Goal: Transaction & Acquisition: Purchase product/service

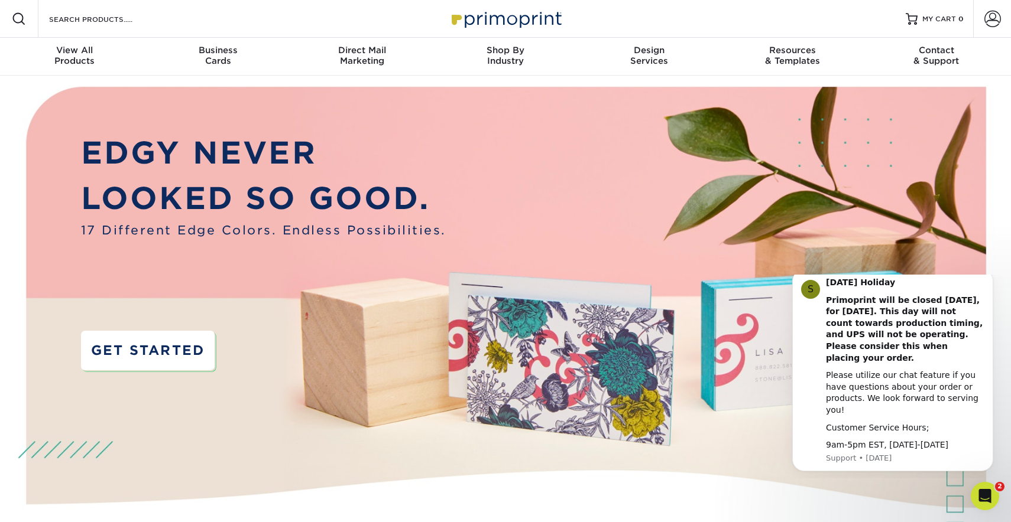
click at [177, 348] on link "GET STARTED" at bounding box center [148, 351] width 134 height 40
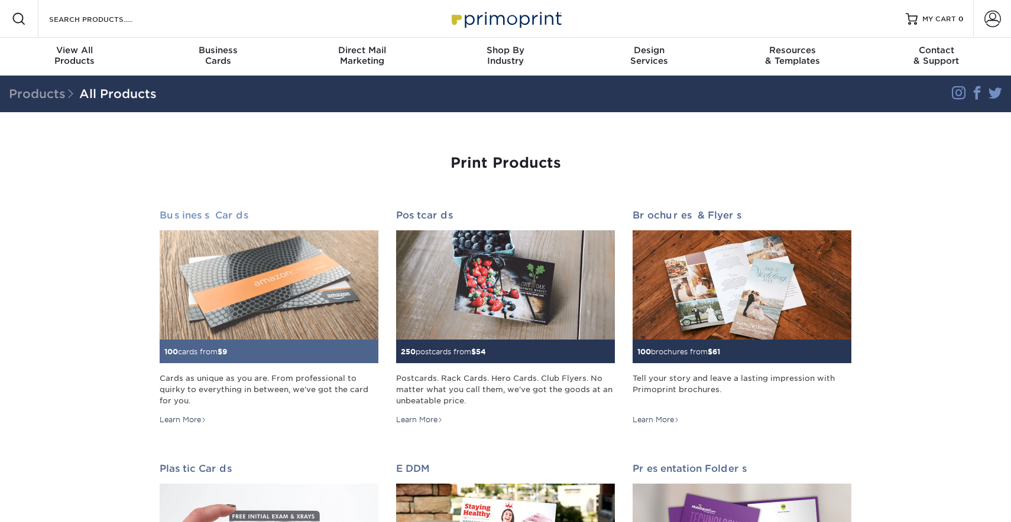
click at [259, 274] on img at bounding box center [269, 284] width 219 height 109
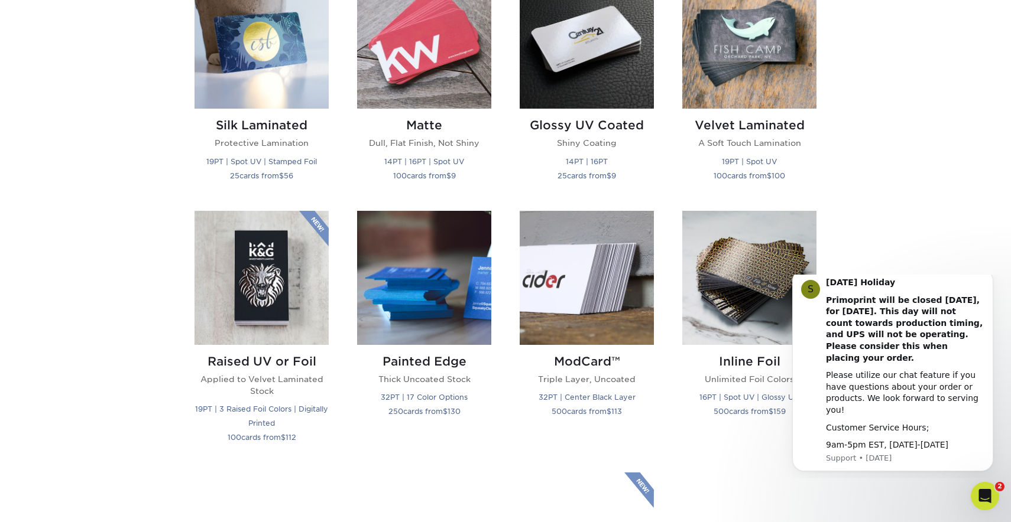
scroll to position [625, 0]
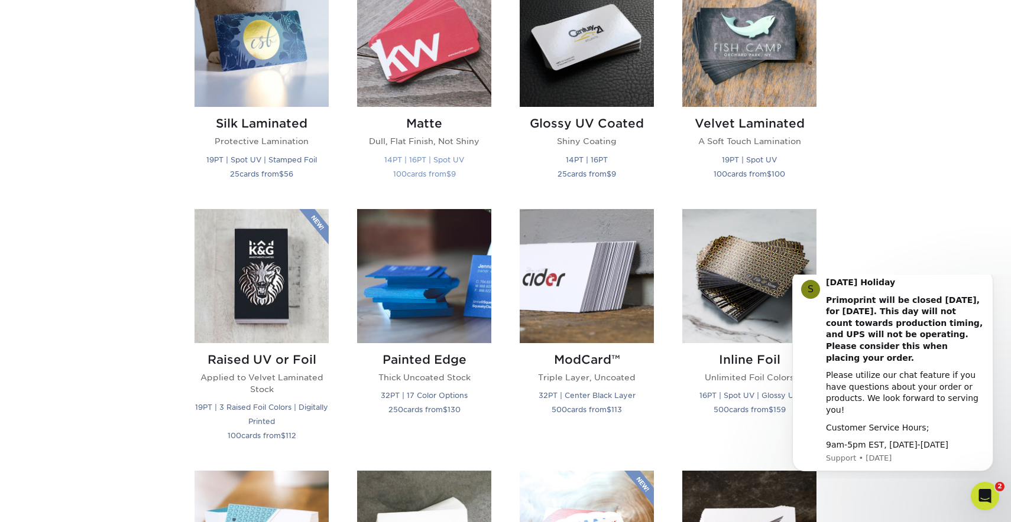
click at [427, 51] on img at bounding box center [424, 40] width 134 height 134
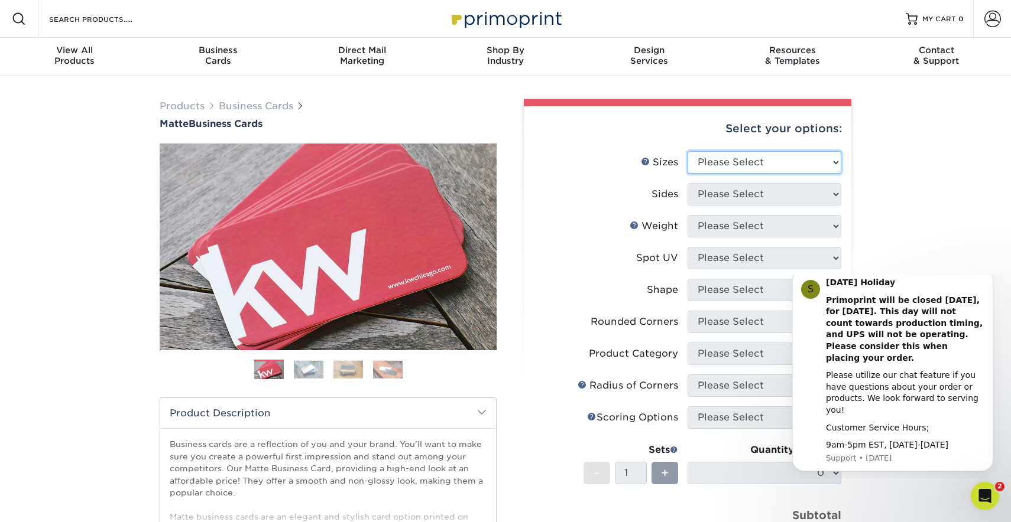
select select "2.00x3.50"
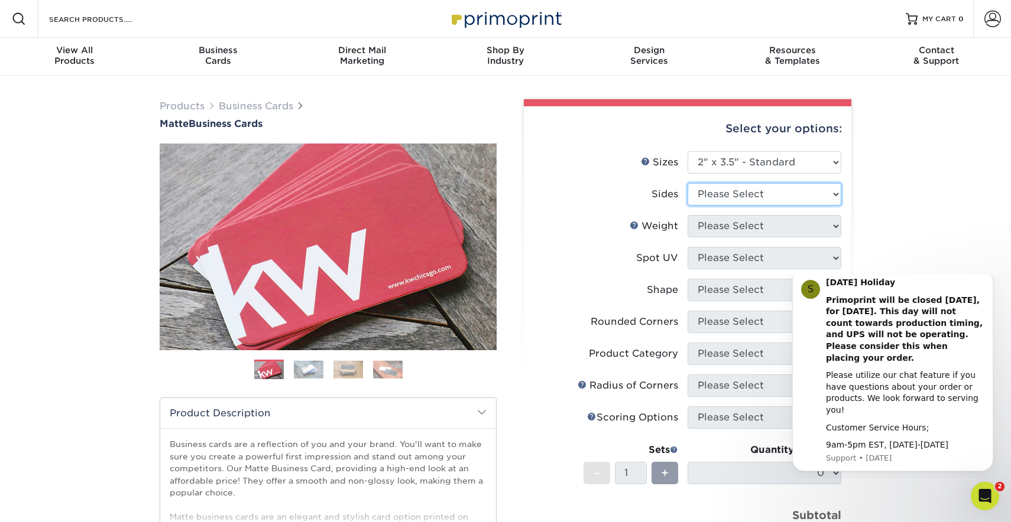
select select "13abbda7-1d64-4f25-8bb2-c179b224825d"
select select "16PT"
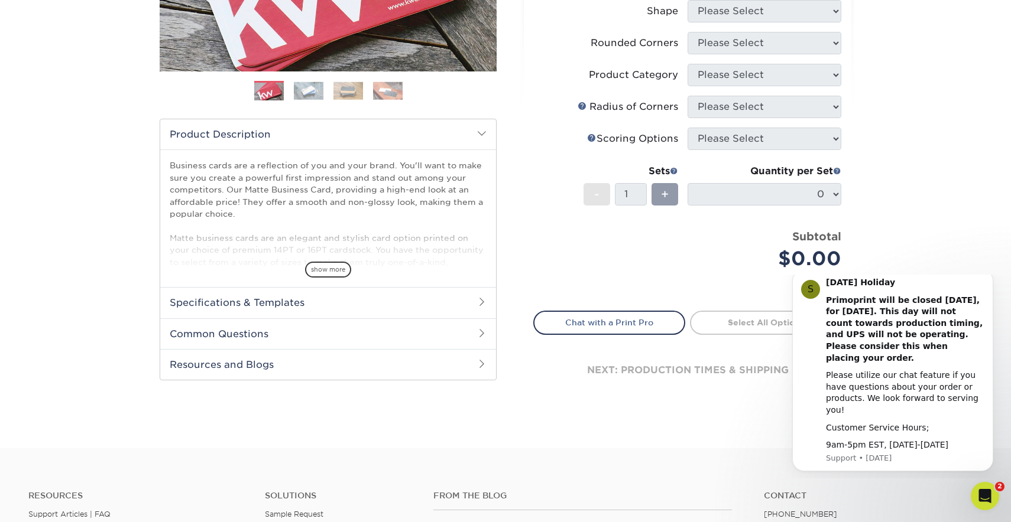
scroll to position [384, 0]
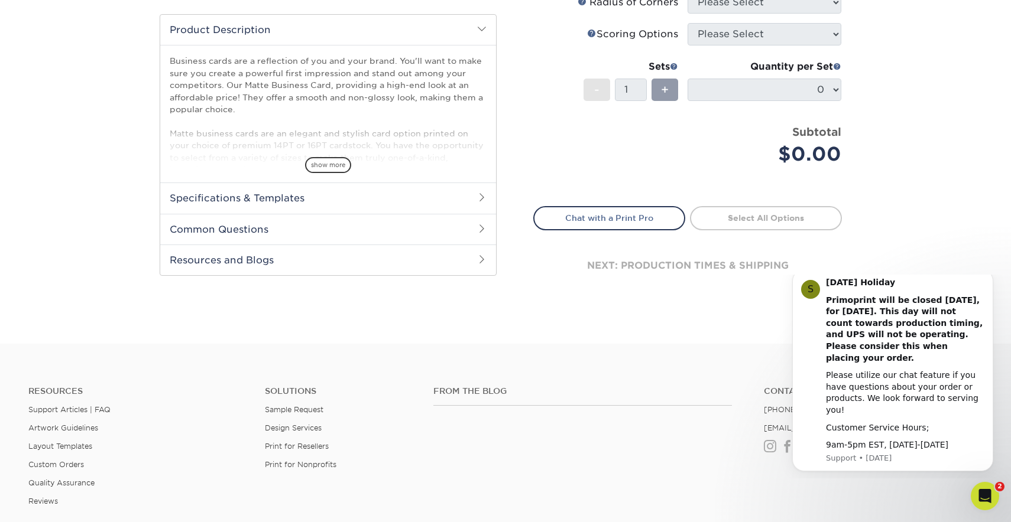
click at [436, 202] on h2 "Specifications & Templates" at bounding box center [328, 198] width 336 height 31
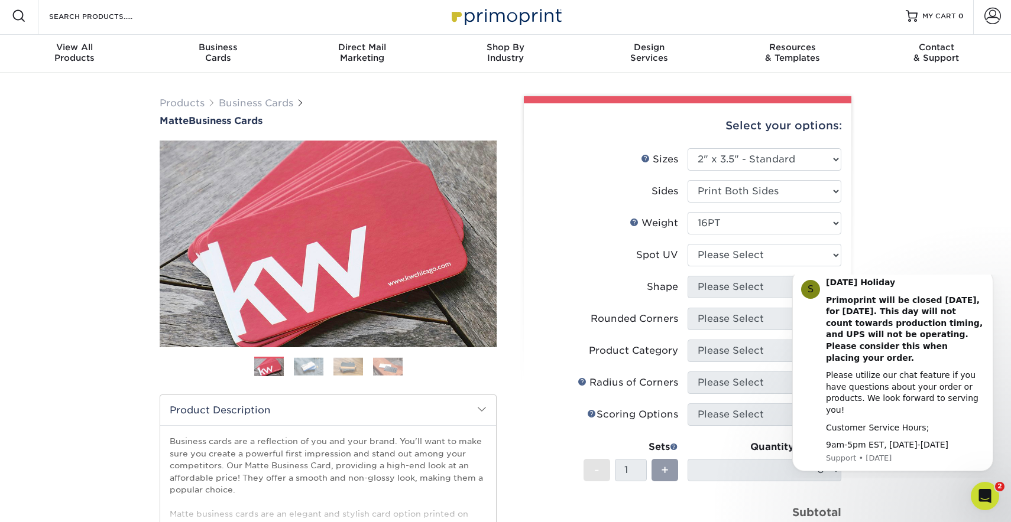
scroll to position [53, 0]
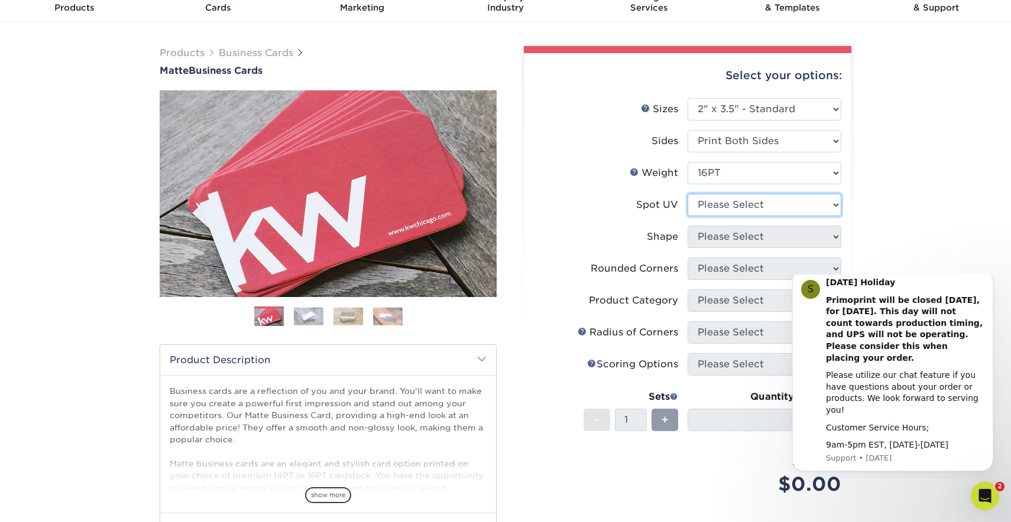
select select "0"
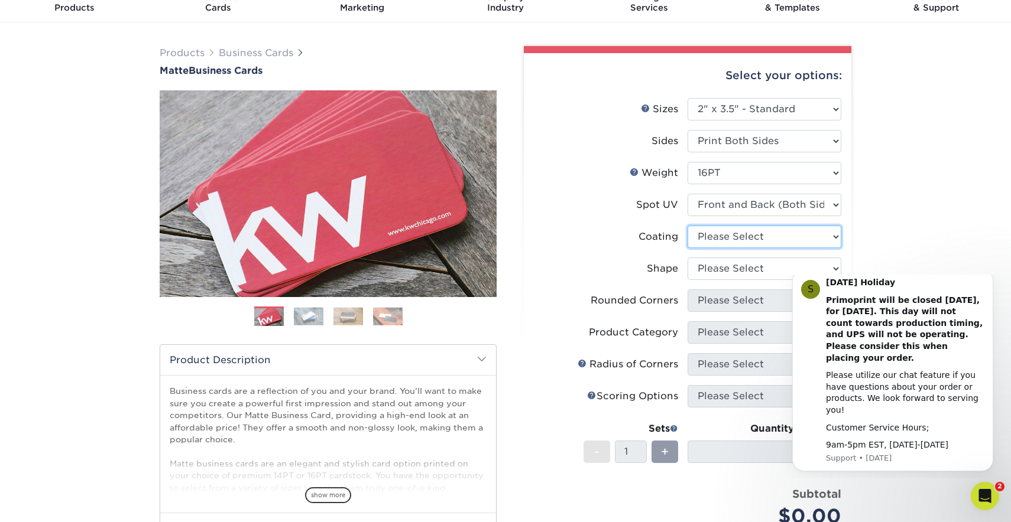
select select "121bb7b5-3b4d-429f-bd8d-bbf80e953313"
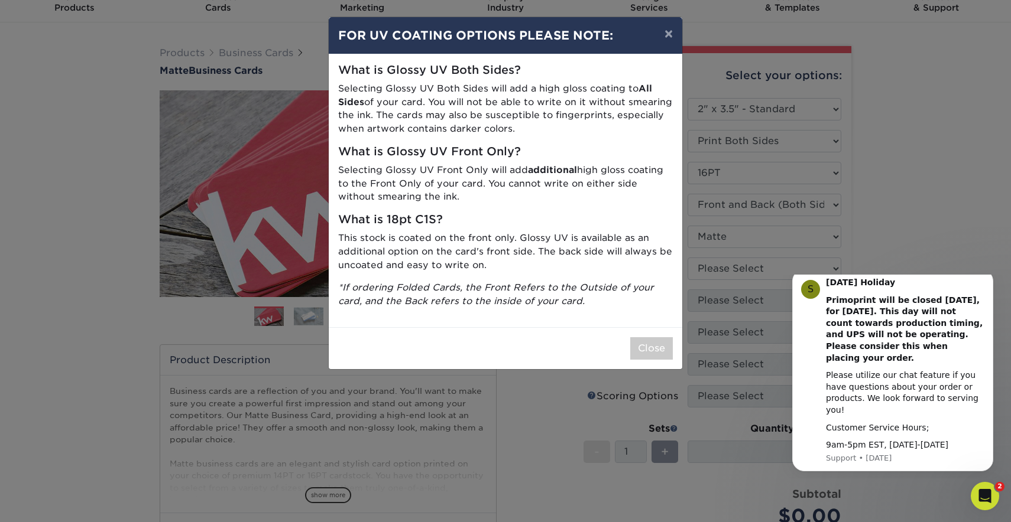
click at [734, 274] on div "× FOR UV COATING OPTIONS PLEASE NOTE: What is Glossy UV Both Sides? Selecting G…" at bounding box center [505, 261] width 1011 height 522
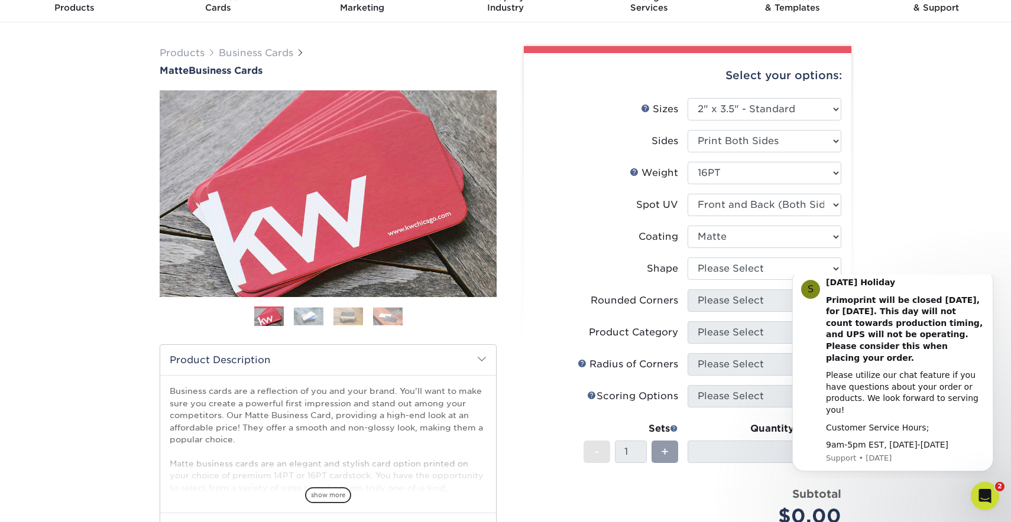
click at [658, 234] on div "Coating" at bounding box center [658, 237] width 40 height 14
select select "standard"
select select "0"
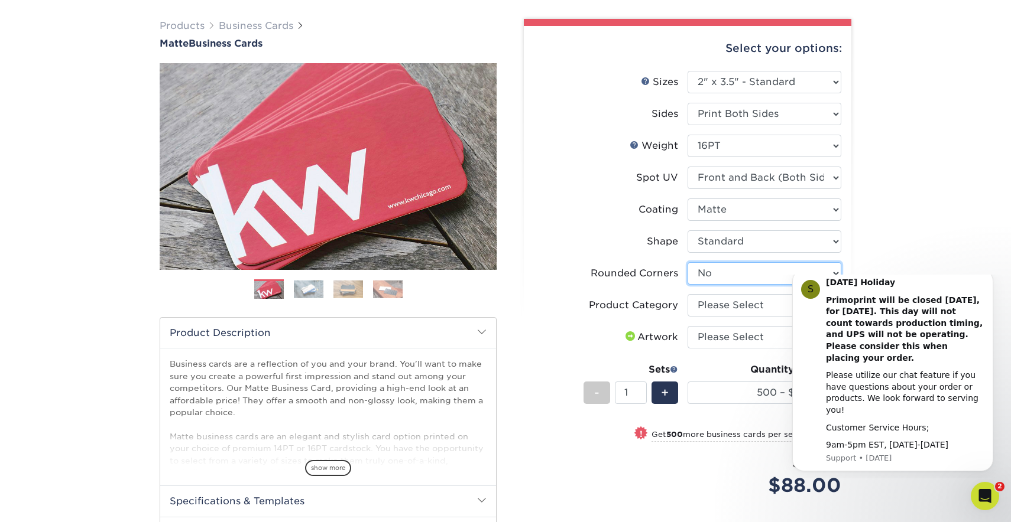
scroll to position [81, 0]
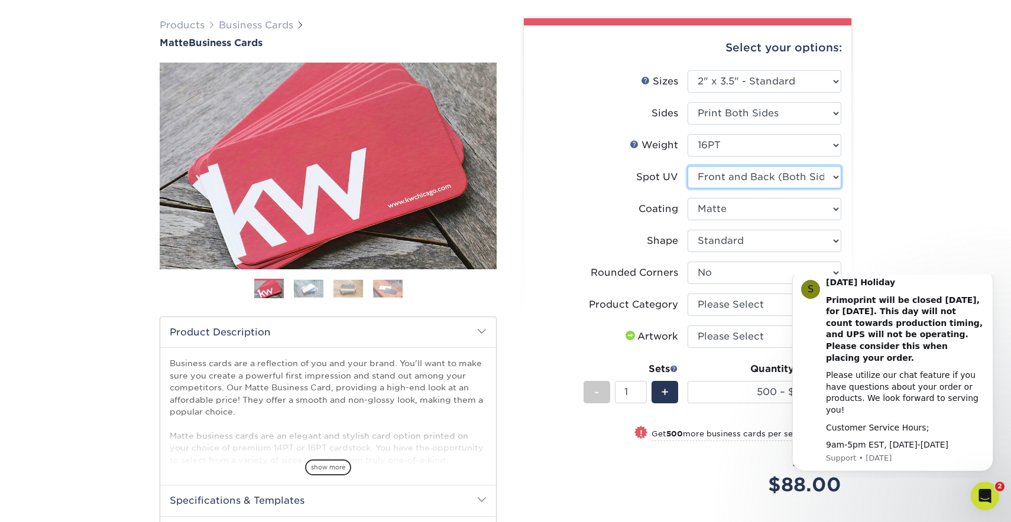
select select "3"
select select "-1"
select select
select select "-1"
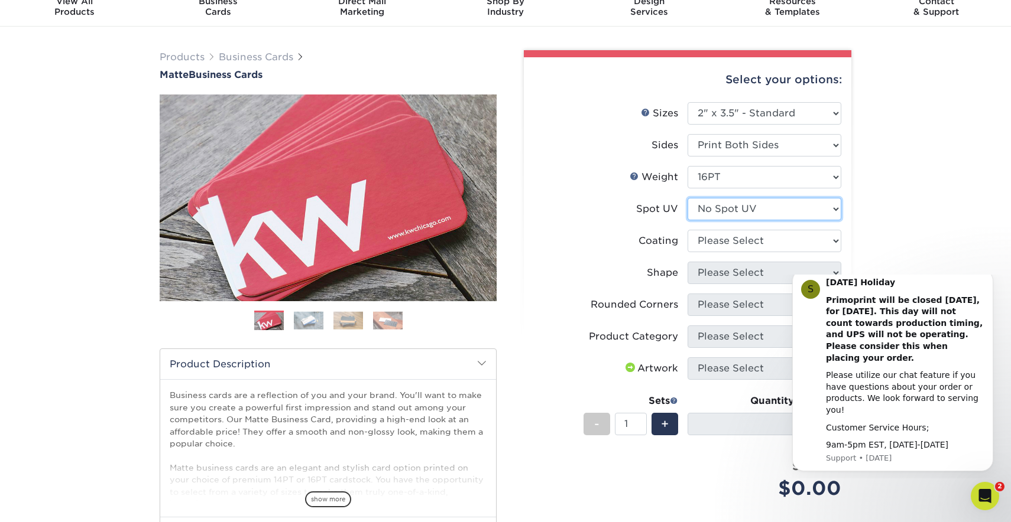
scroll to position [49, 0]
click at [989, 493] on icon "Open Intercom Messenger" at bounding box center [983, 495] width 20 height 20
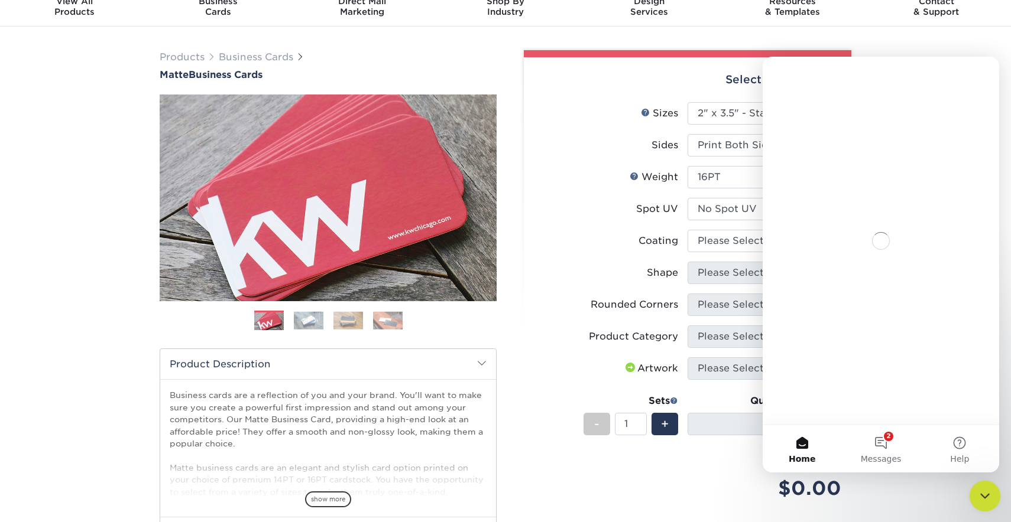
scroll to position [0, 0]
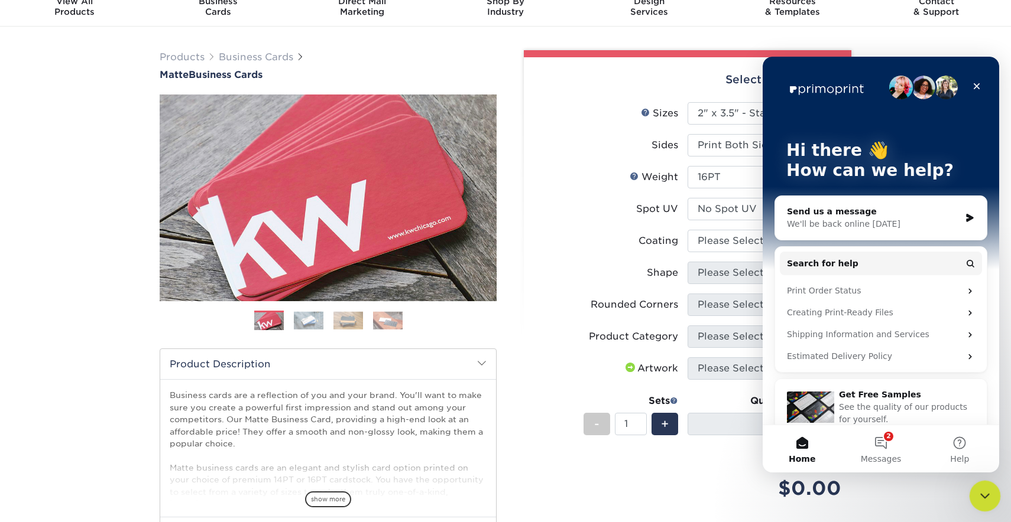
click at [989, 493] on icon "Close Intercom Messenger" at bounding box center [983, 495] width 14 height 14
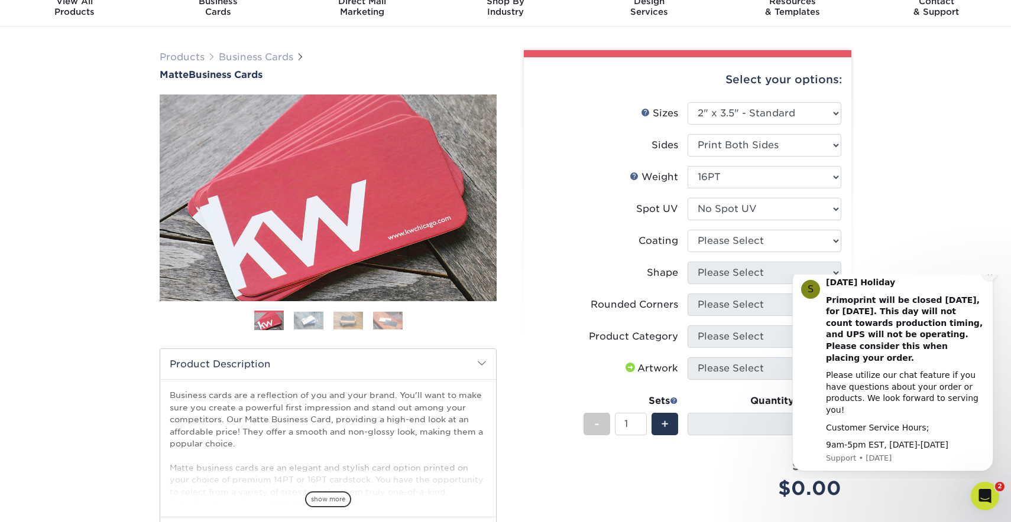
click at [986, 277] on icon "Dismiss notification" at bounding box center [989, 273] width 7 height 7
click at [989, 277] on icon "Dismiss notification" at bounding box center [989, 273] width 7 height 7
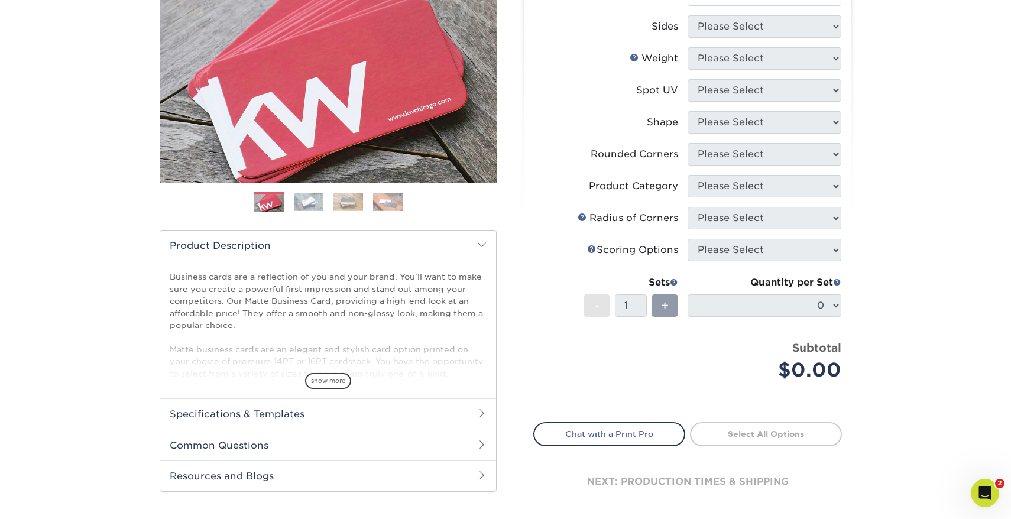
scroll to position [121, 0]
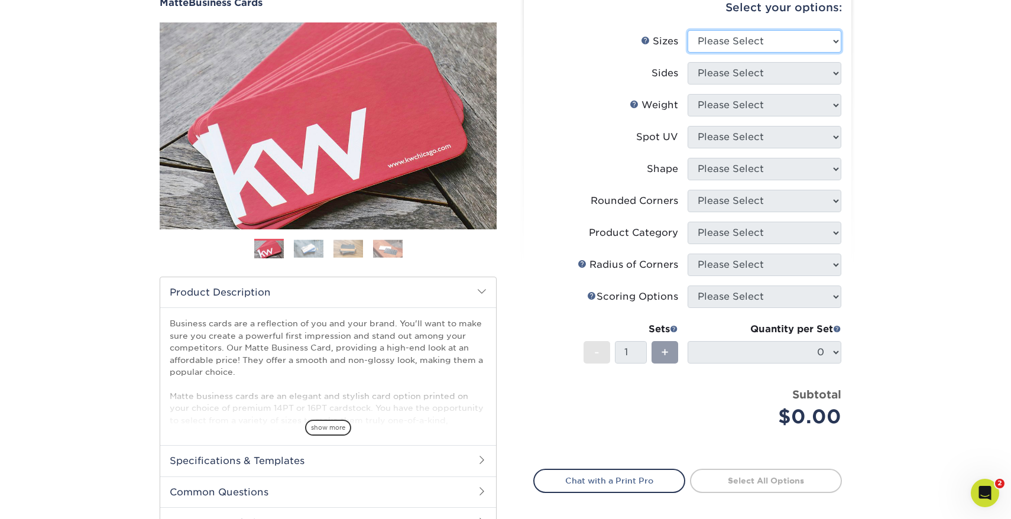
select select "2.00x3.50"
select select "13abbda7-1d64-4f25-8bb2-c179b224825d"
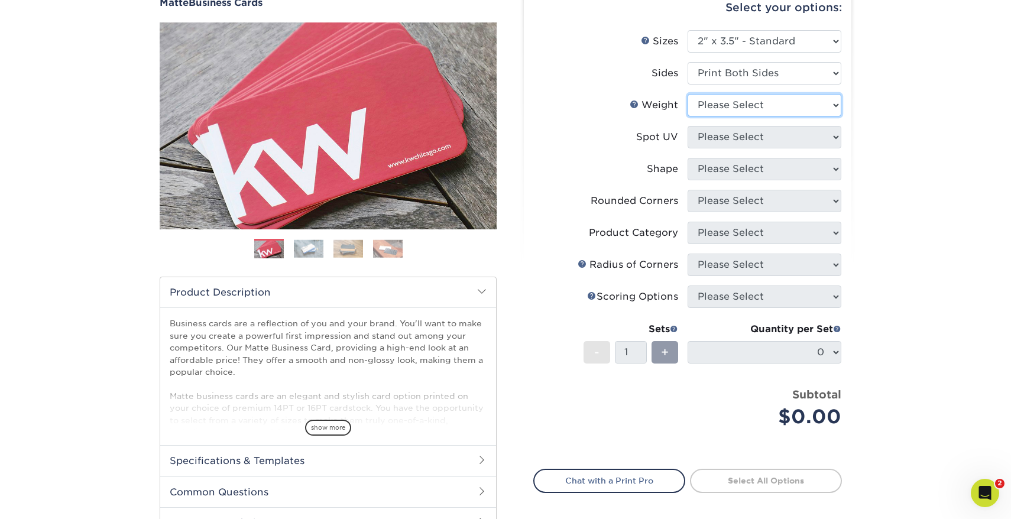
select select "16PT"
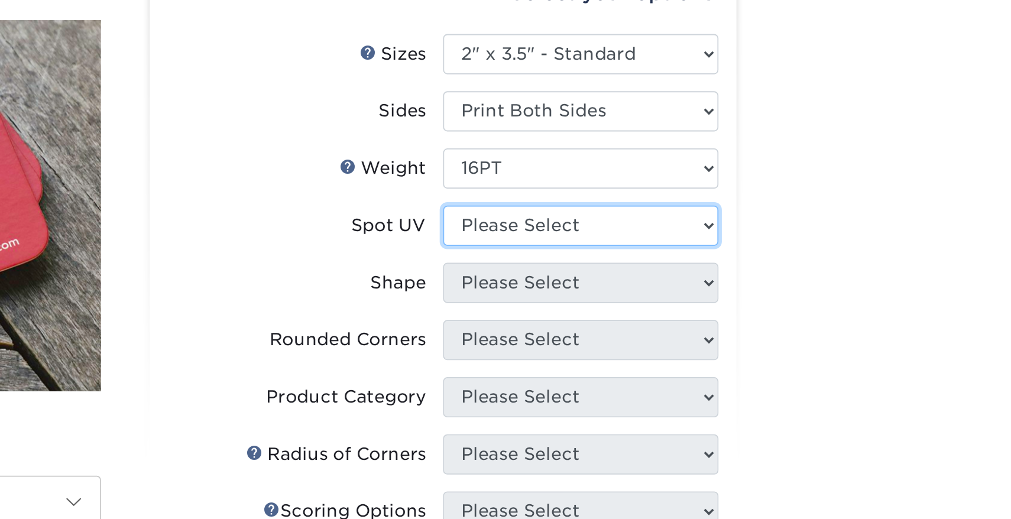
scroll to position [38, 0]
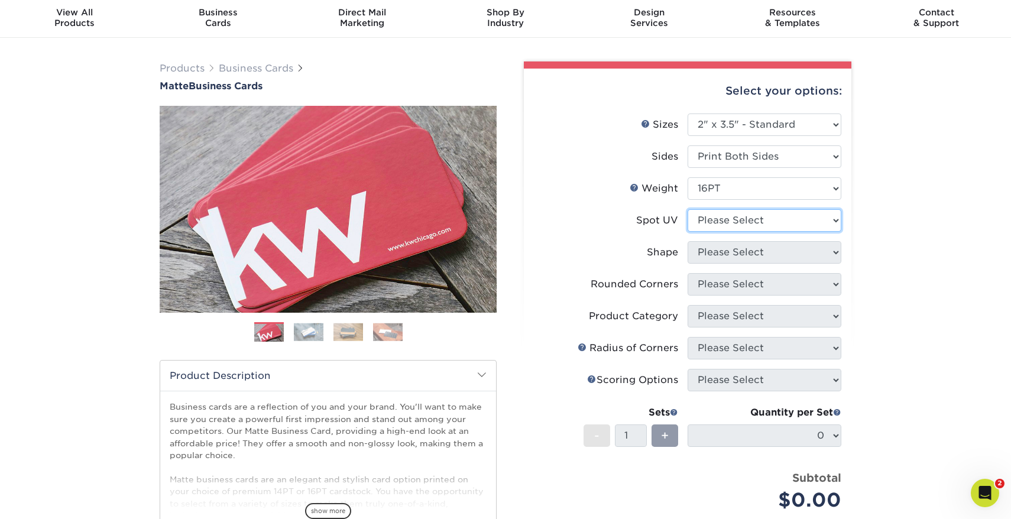
select select "0"
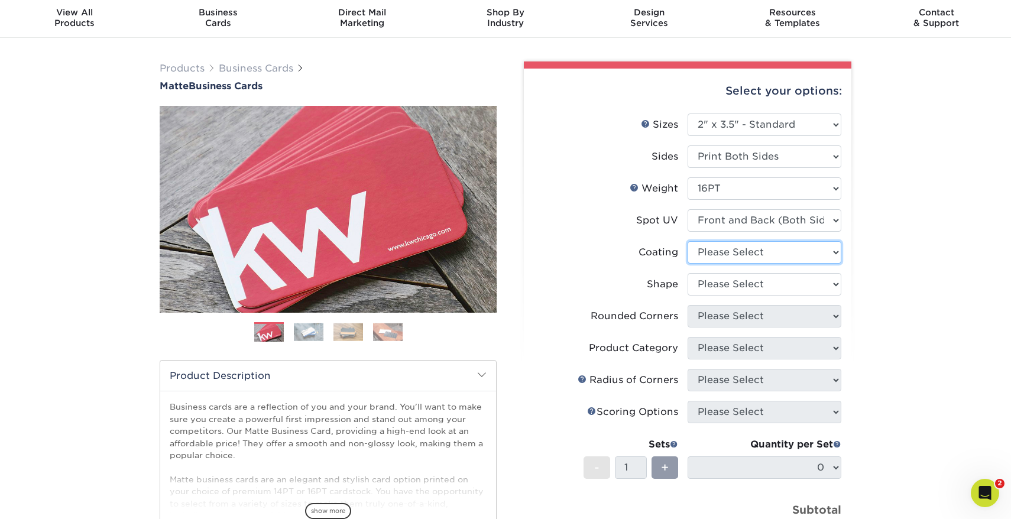
select select "121bb7b5-3b4d-429f-bd8d-bbf80e953313"
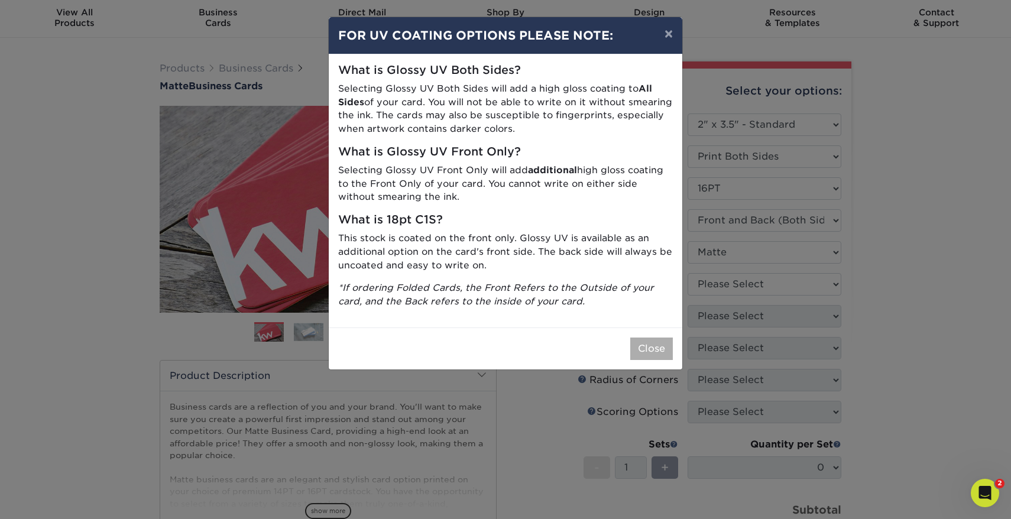
click at [658, 340] on button "Close" at bounding box center [651, 348] width 43 height 22
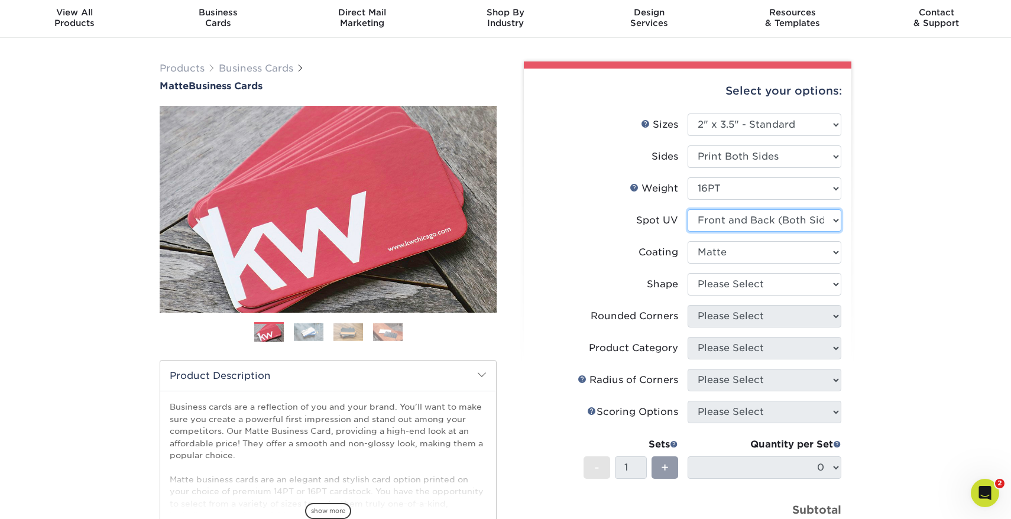
select select "3"
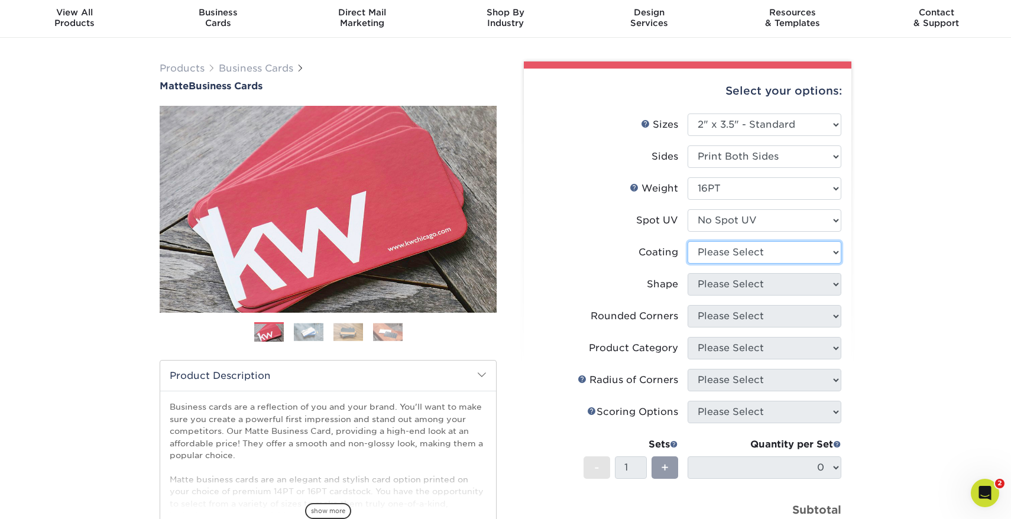
select select "121bb7b5-3b4d-429f-bd8d-bbf80e953313"
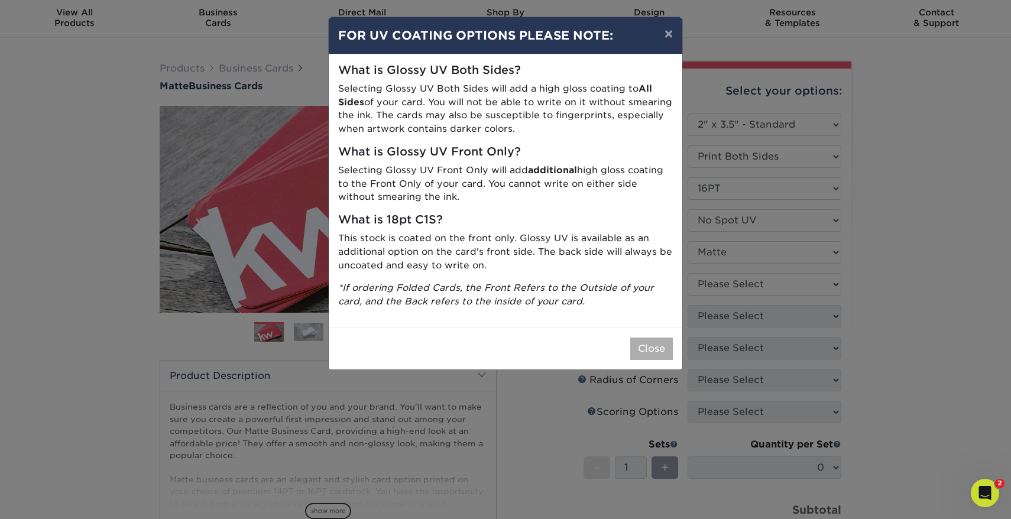
click at [664, 337] on button "Close" at bounding box center [651, 348] width 43 height 22
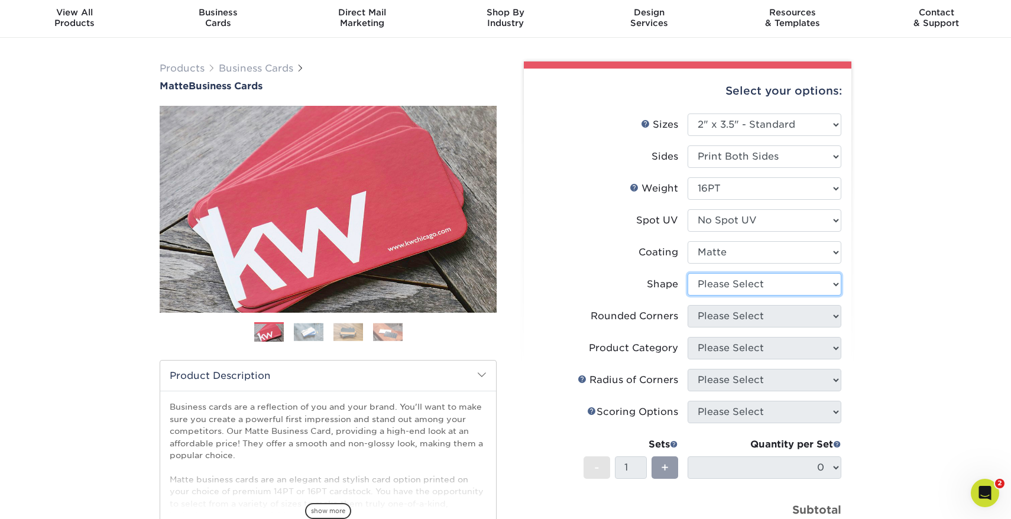
select select "standard"
select select "0"
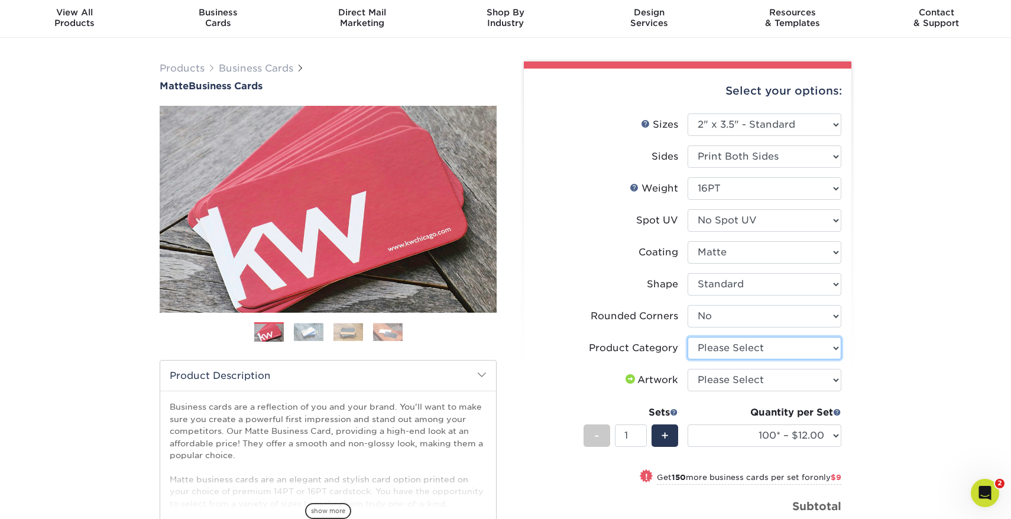
select select "3b5148f1-0588-4f88-a218-97bcfdce65c1"
select select "upload"
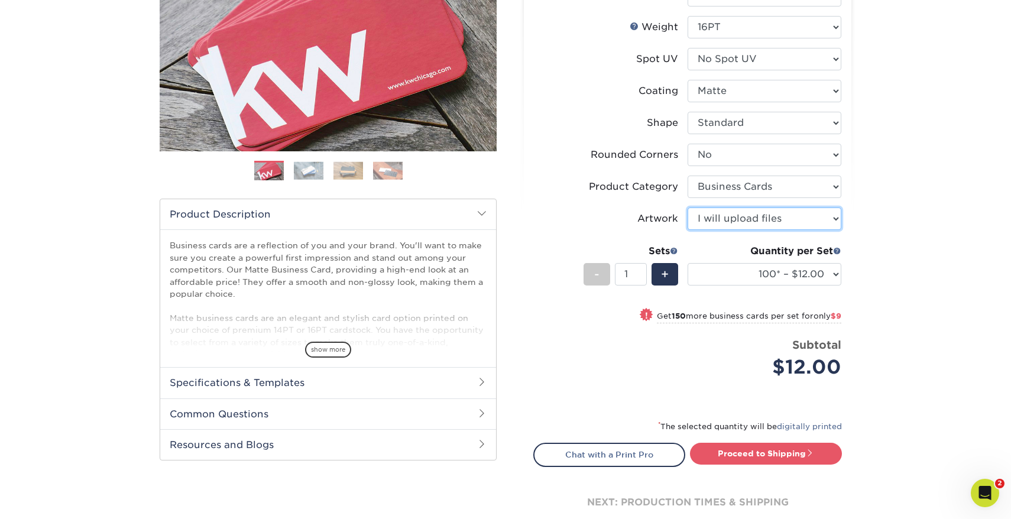
scroll to position [211, 0]
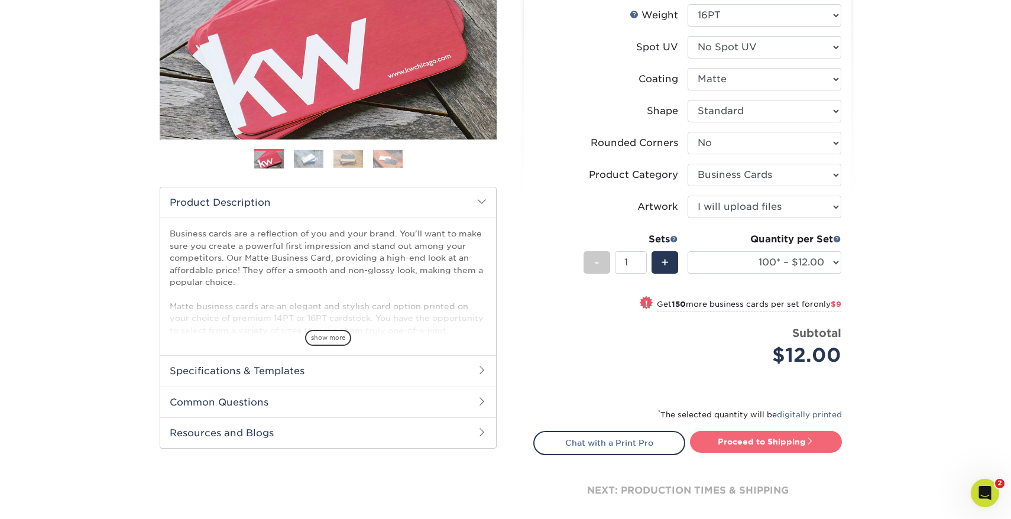
click at [772, 435] on link "Proceed to Shipping" at bounding box center [766, 441] width 152 height 21
type input "Set 1"
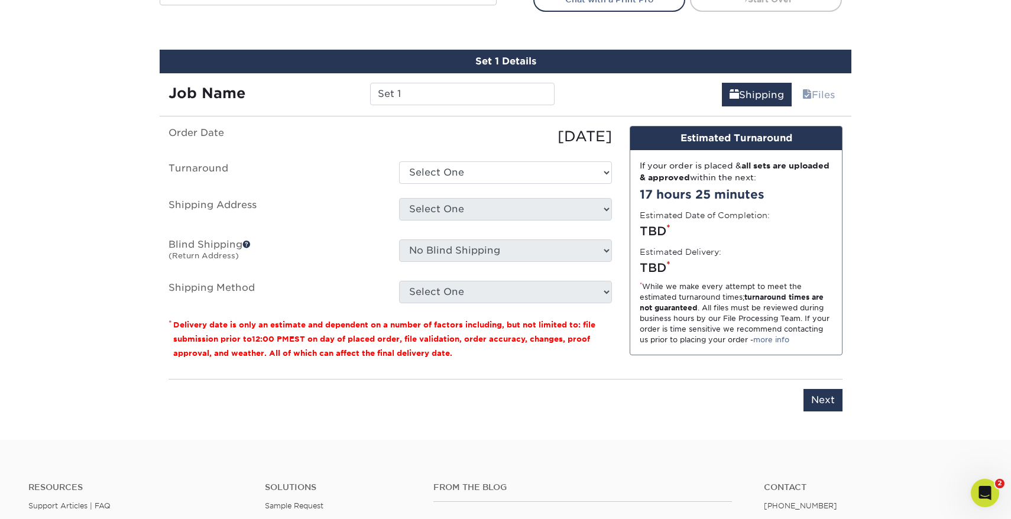
scroll to position [673, 0]
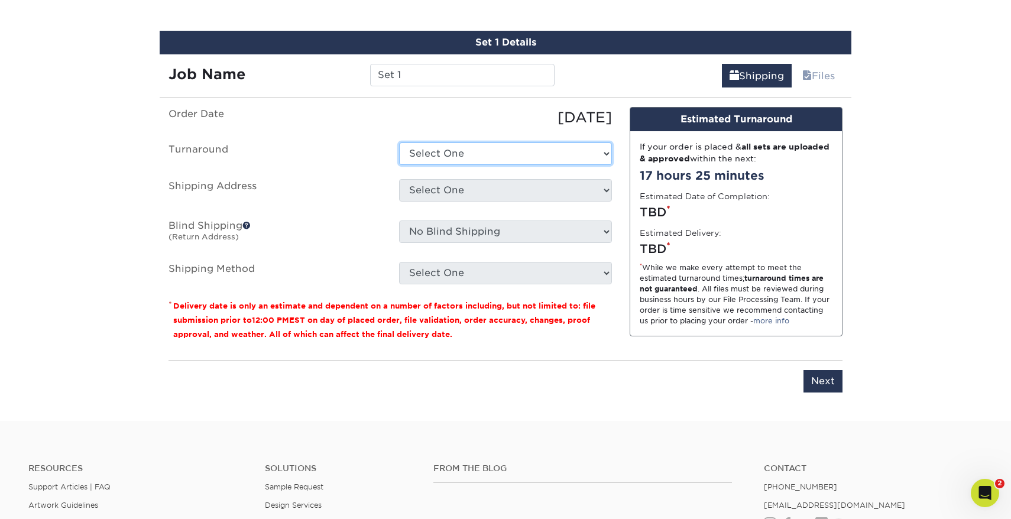
select select "47dbf4b1-3bfd-4687-b793-fcd3ee179f06"
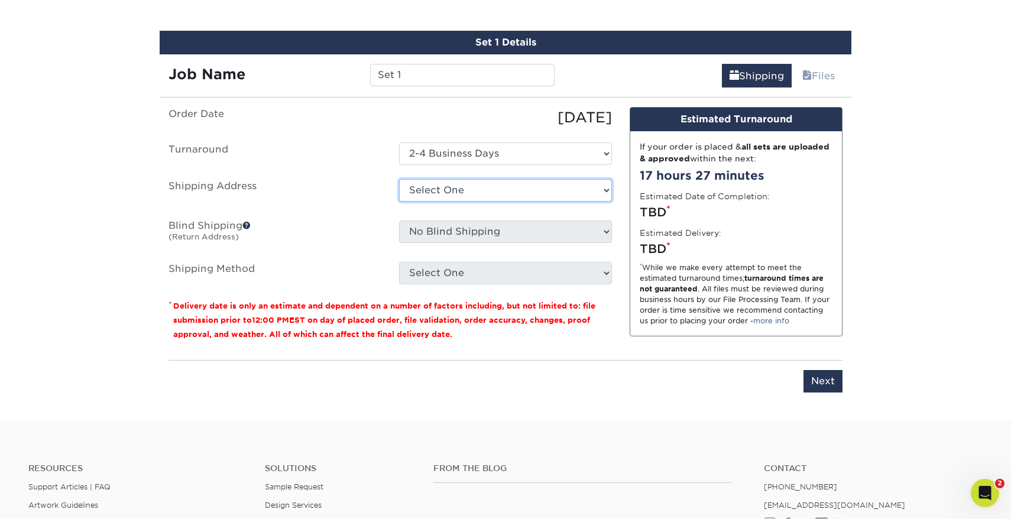
select select "newaddress"
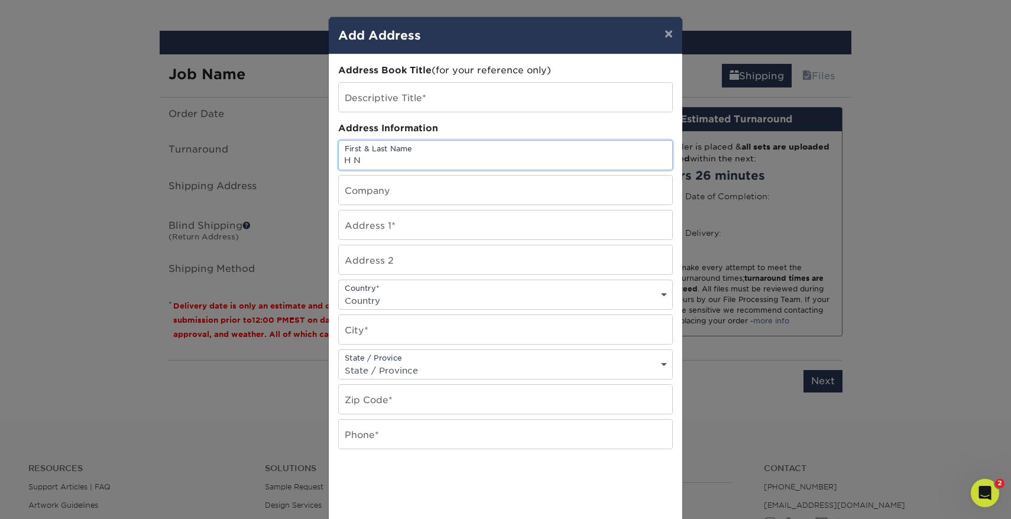
type input "H N"
type input "630 N SUNRISE BLVD"
select select "US"
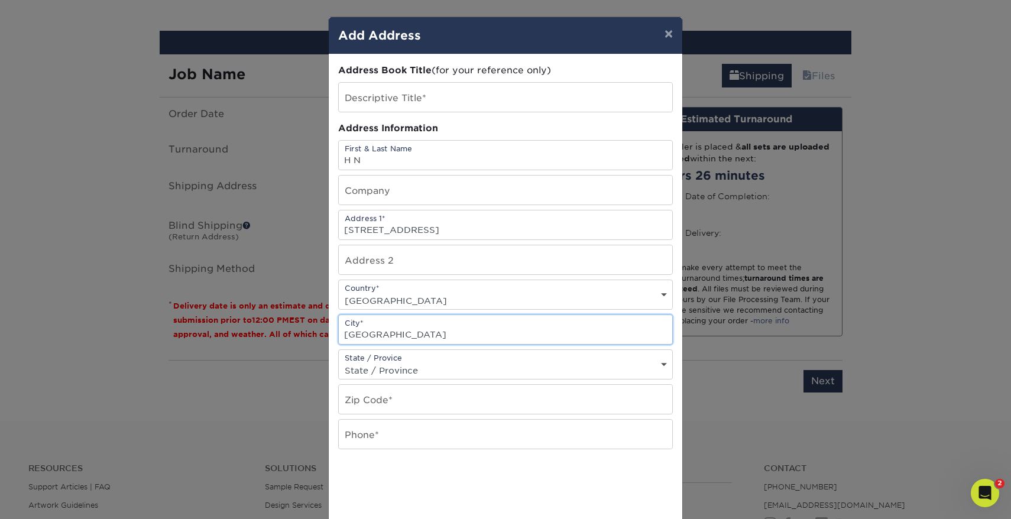
type input "CAMANO ISLAND"
select select "WA"
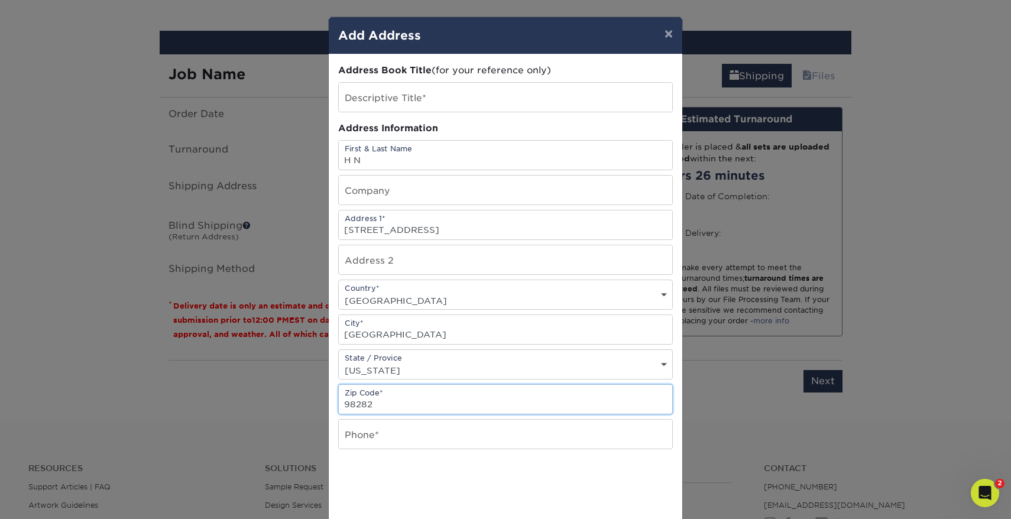
type input "98282"
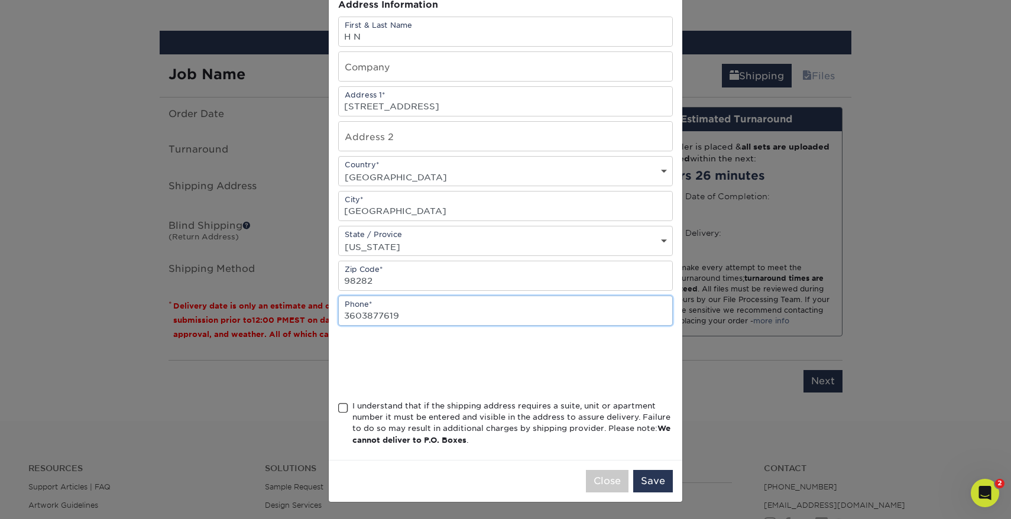
scroll to position [126, 0]
type input "3603877619"
click at [348, 401] on div "I understand that if the shipping address requires a suite, unit or apartment n…" at bounding box center [505, 425] width 334 height 51
click at [343, 408] on span at bounding box center [343, 407] width 10 height 11
click at [0, 0] on input "I understand that if the shipping address requires a suite, unit or apartment n…" at bounding box center [0, 0] width 0 height 0
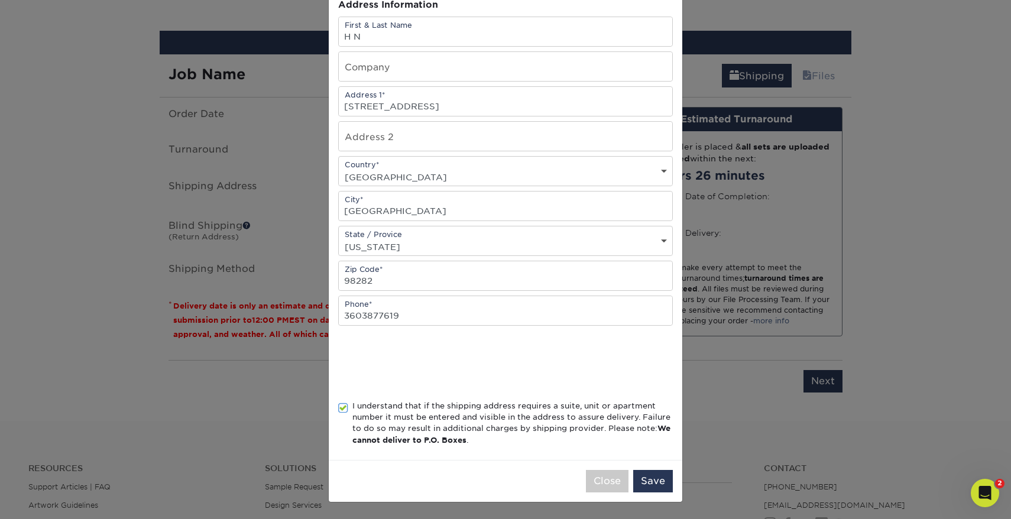
click at [654, 468] on div "Close Save" at bounding box center [505, 481] width 353 height 42
click at [654, 480] on button "Save" at bounding box center [653, 481] width 40 height 22
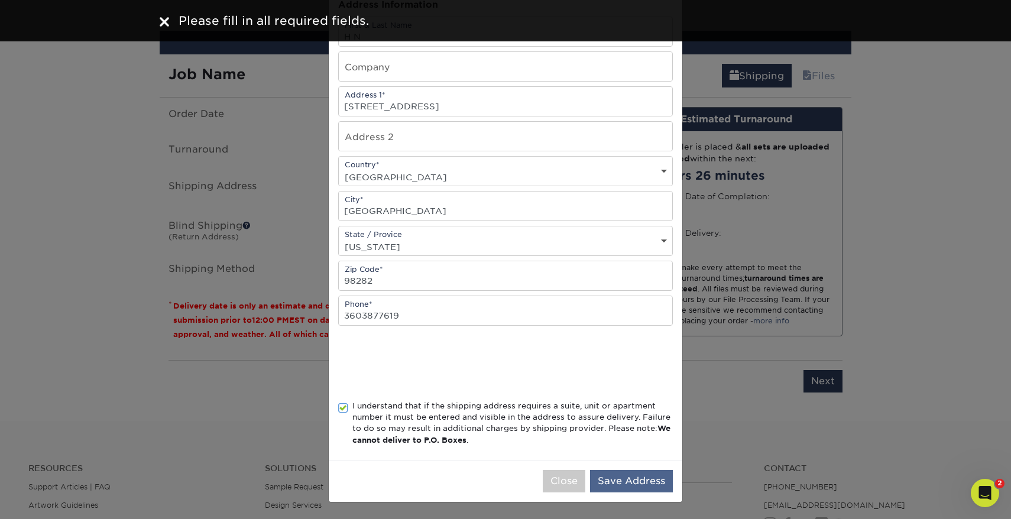
scroll to position [128, 0]
click at [644, 476] on button "Save Address" at bounding box center [631, 481] width 83 height 22
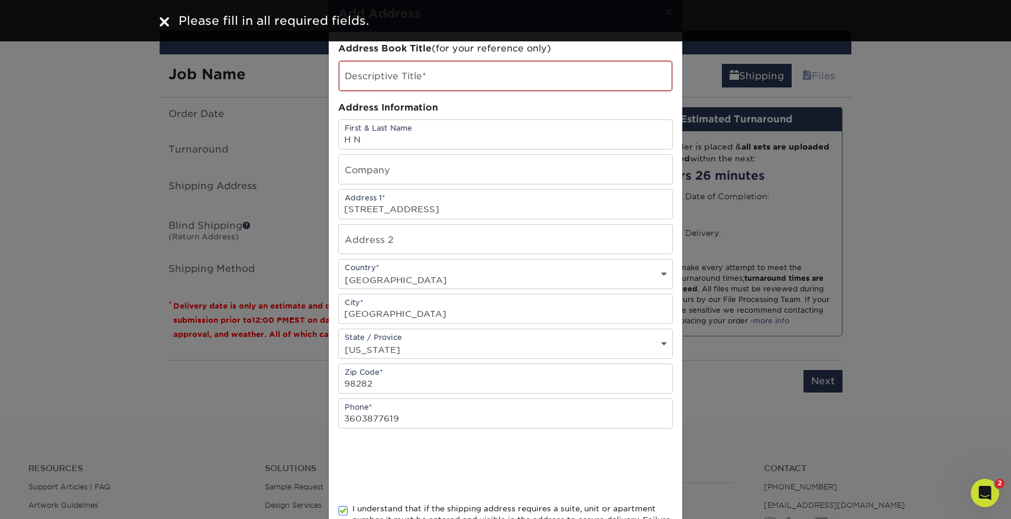
scroll to position [18, 0]
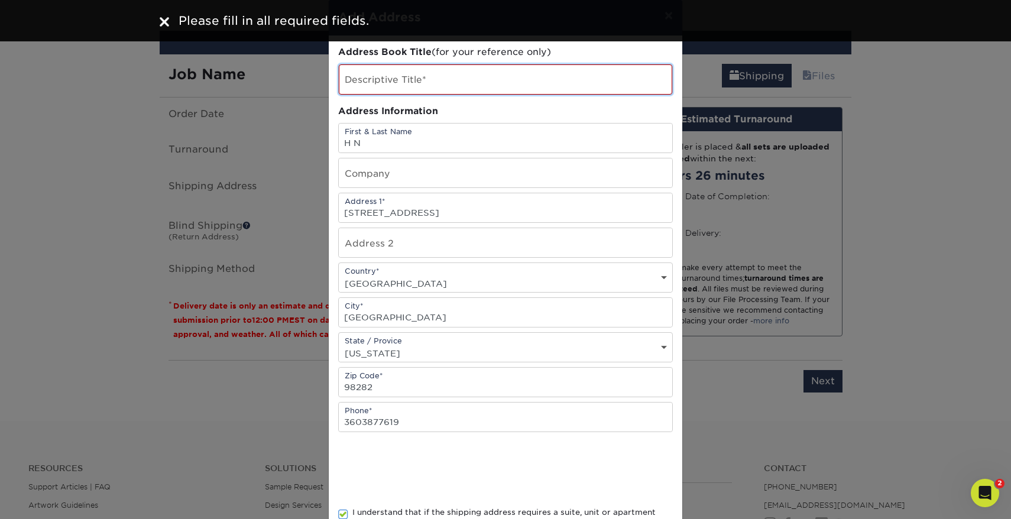
click at [435, 89] on input "text" at bounding box center [505, 79] width 333 height 30
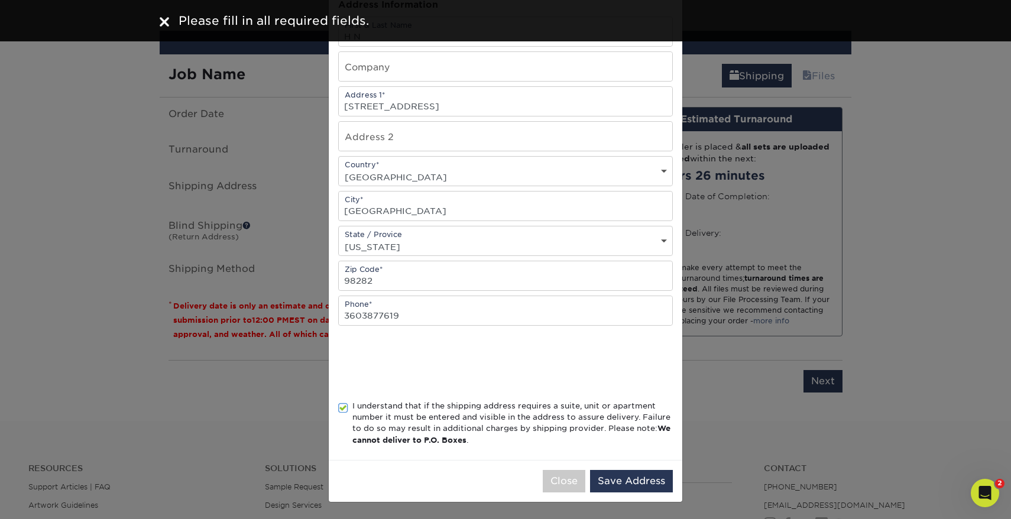
scroll to position [128, 0]
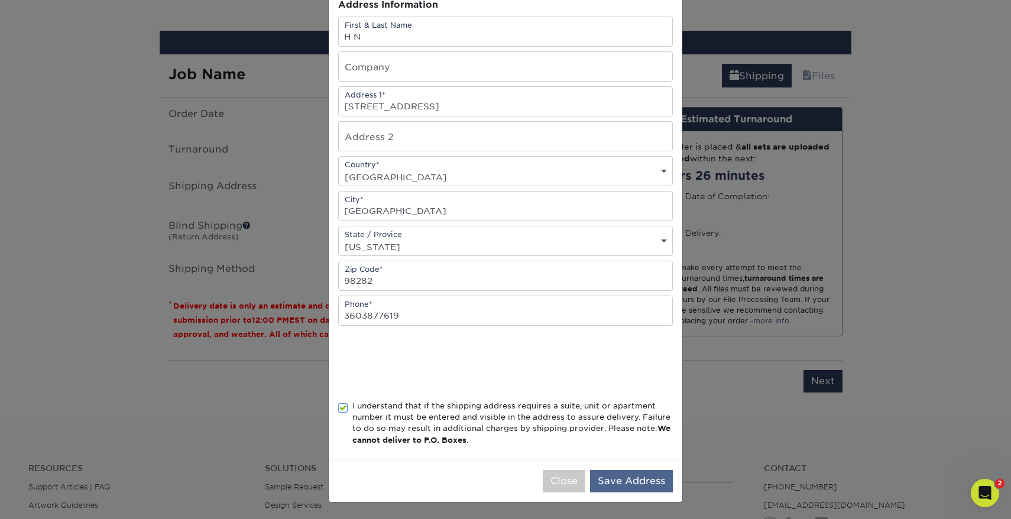
type input "MS"
click at [632, 487] on button "Save Address" at bounding box center [631, 481] width 83 height 22
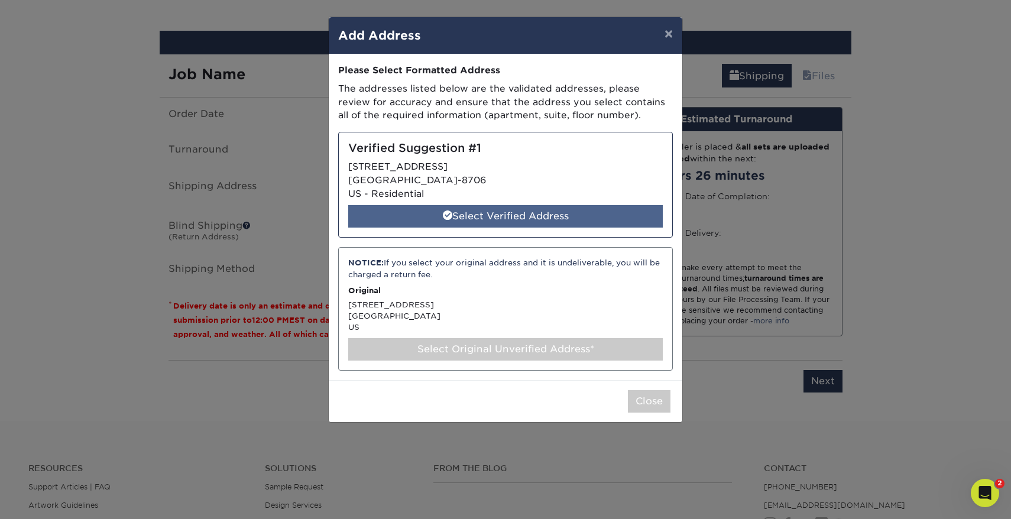
click at [535, 205] on div "Select Verified Address" at bounding box center [505, 216] width 314 height 22
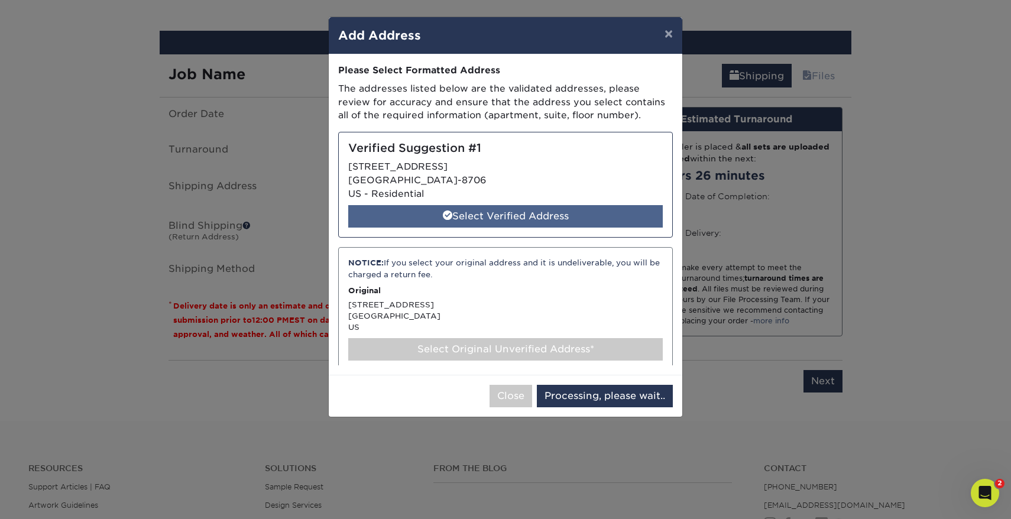
select select "286131"
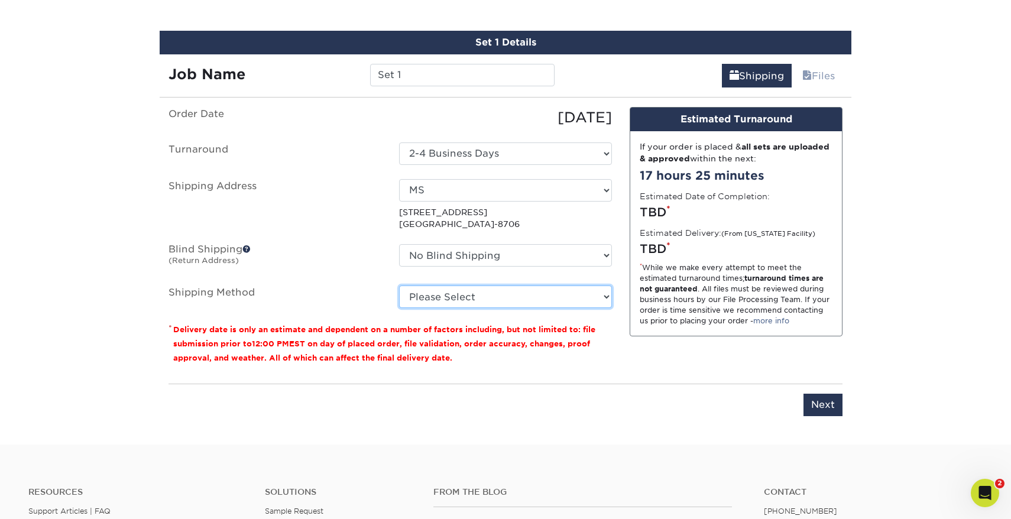
select select "03"
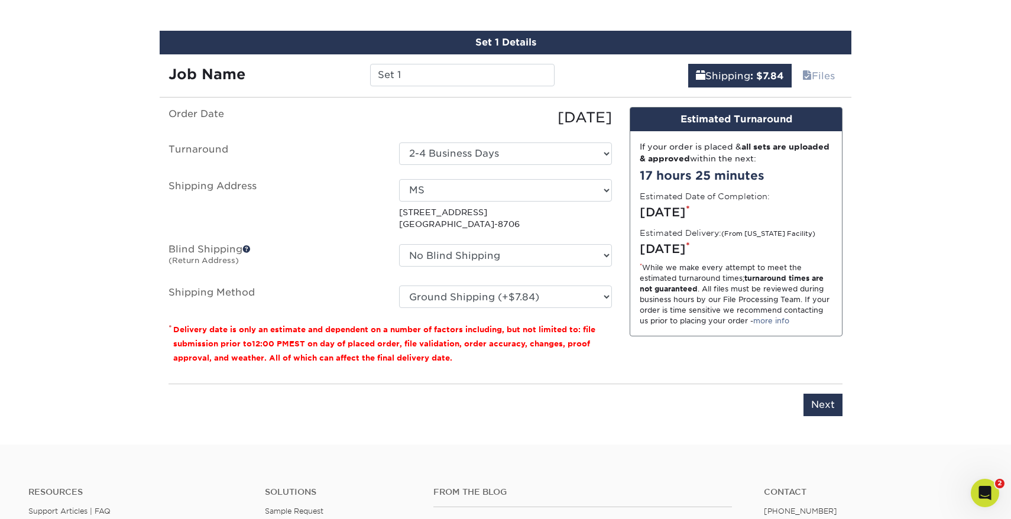
click at [573, 372] on div "Order Date 09/18/2025 Turnaround Select One 2-4 Business Days 2 Day Next Busine…" at bounding box center [390, 241] width 461 height 268
click at [824, 398] on input "Next" at bounding box center [822, 405] width 39 height 22
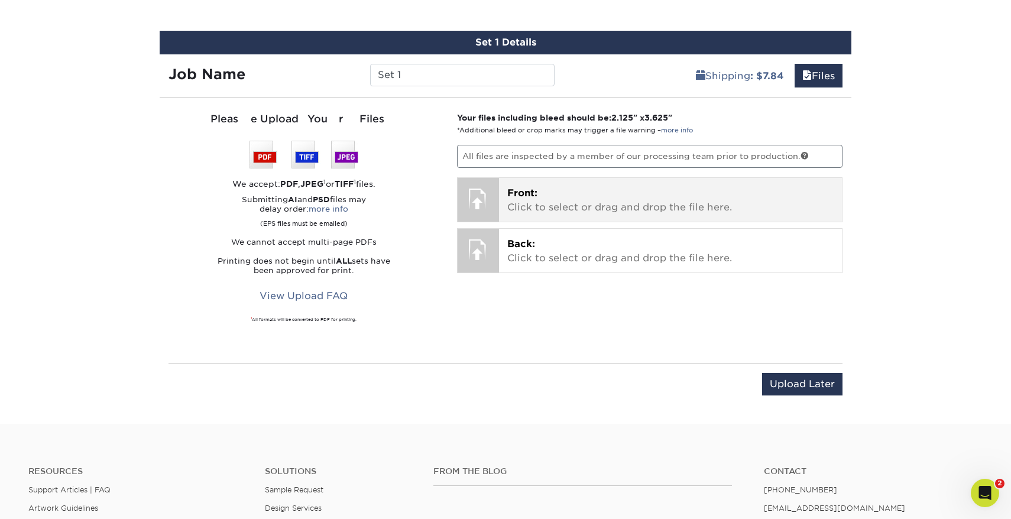
click at [704, 199] on p "Front: Click to select or drag and drop the file here." at bounding box center [670, 200] width 327 height 28
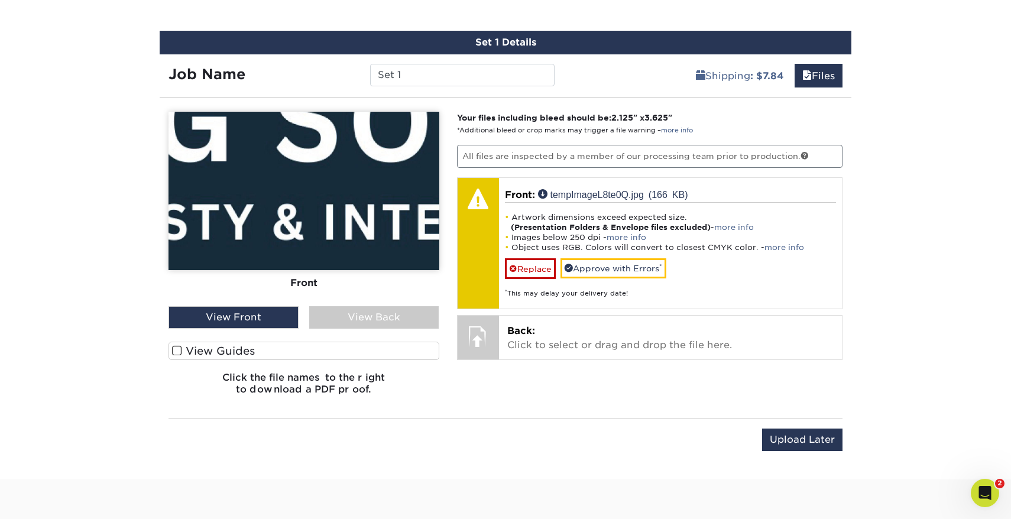
click at [356, 216] on img at bounding box center [303, 191] width 271 height 158
click at [351, 184] on img at bounding box center [303, 191] width 271 height 158
click at [261, 350] on label "View Guides" at bounding box center [303, 351] width 271 height 18
click at [0, 0] on input "View Guides" at bounding box center [0, 0] width 0 height 0
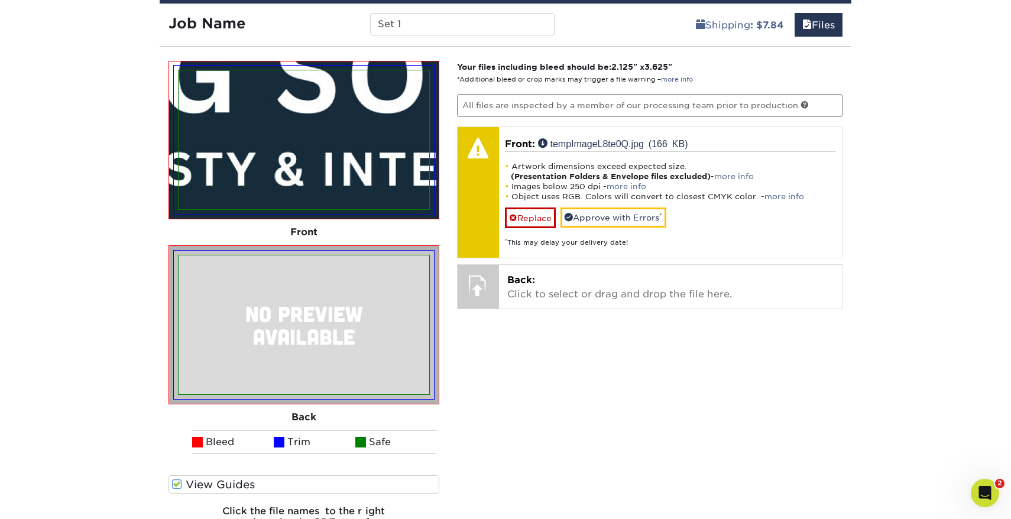
scroll to position [729, 0]
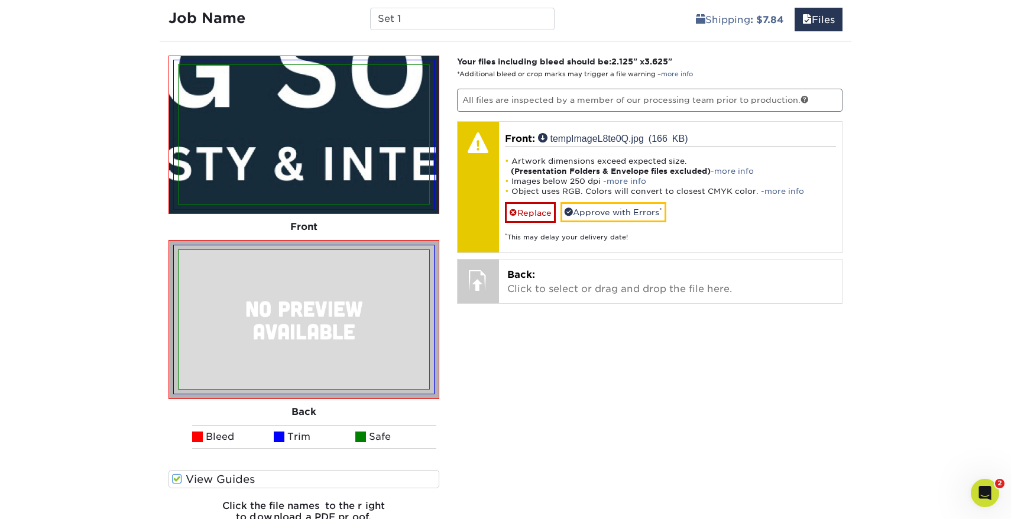
click at [346, 353] on img at bounding box center [303, 319] width 251 height 139
click at [345, 170] on img at bounding box center [303, 134] width 251 height 139
click at [358, 304] on img at bounding box center [303, 319] width 251 height 139
click at [356, 147] on img at bounding box center [303, 134] width 251 height 139
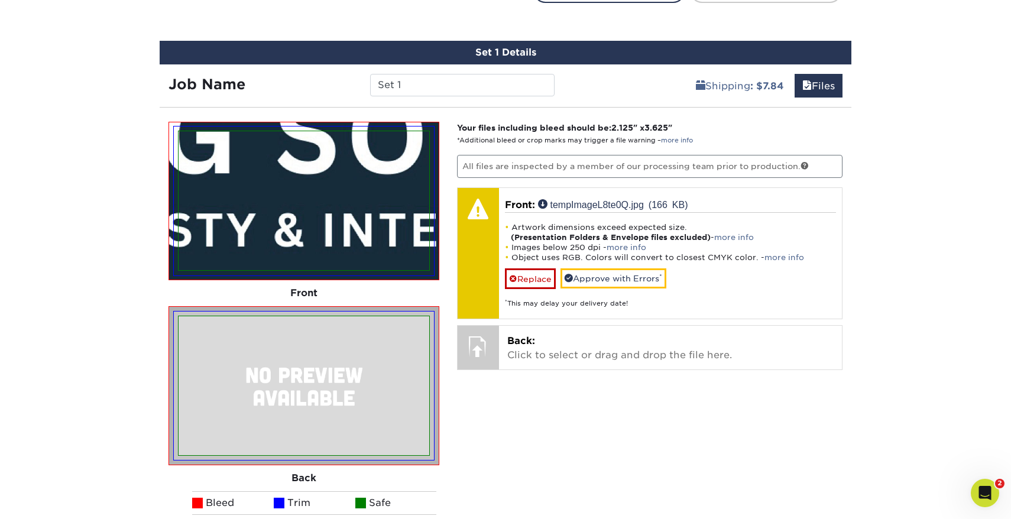
scroll to position [641, 0]
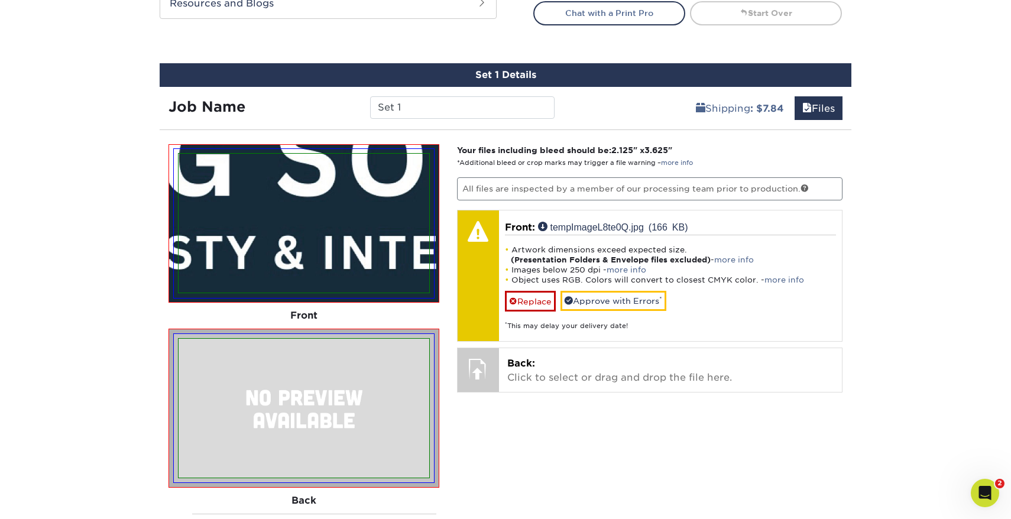
click at [360, 378] on img at bounding box center [303, 408] width 251 height 139
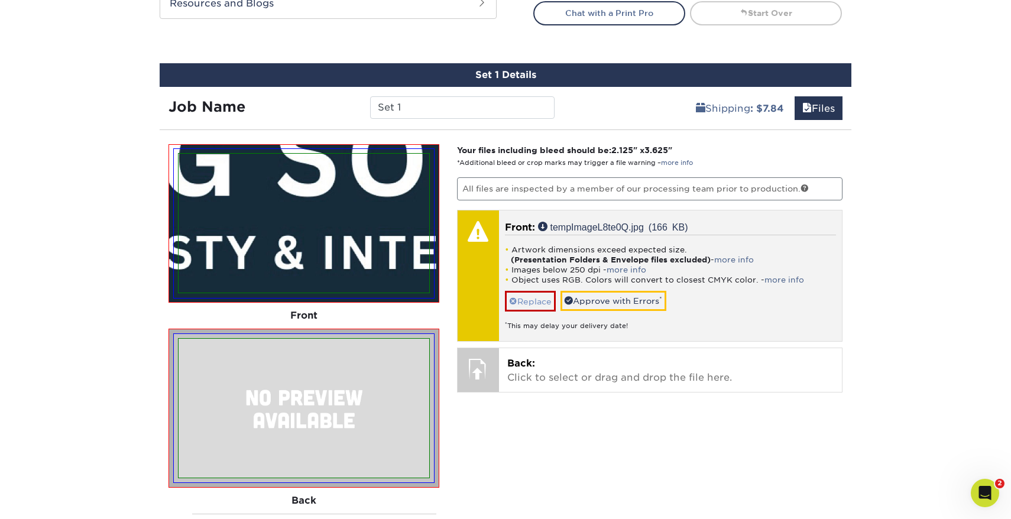
click at [533, 295] on link "Replace" at bounding box center [530, 301] width 51 height 21
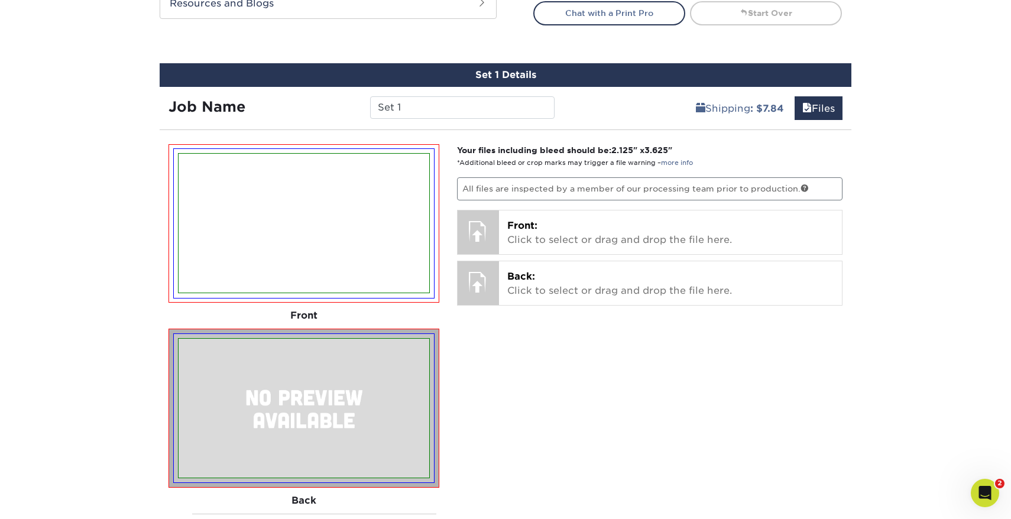
click at [350, 366] on img at bounding box center [303, 408] width 251 height 139
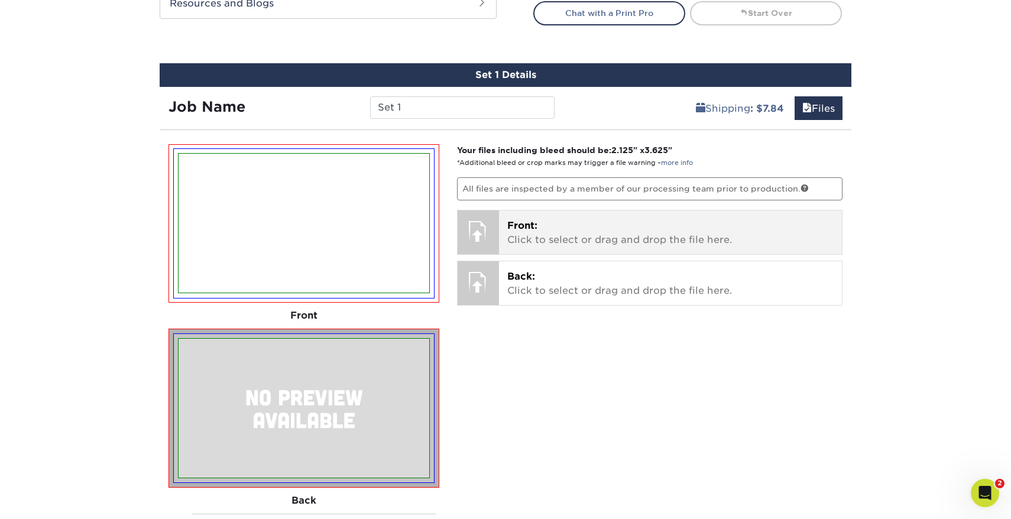
click at [483, 241] on div at bounding box center [477, 230] width 41 height 41
click at [480, 230] on div at bounding box center [477, 230] width 41 height 41
click at [513, 233] on p "Front: Click to select or drag and drop the file here." at bounding box center [670, 233] width 327 height 28
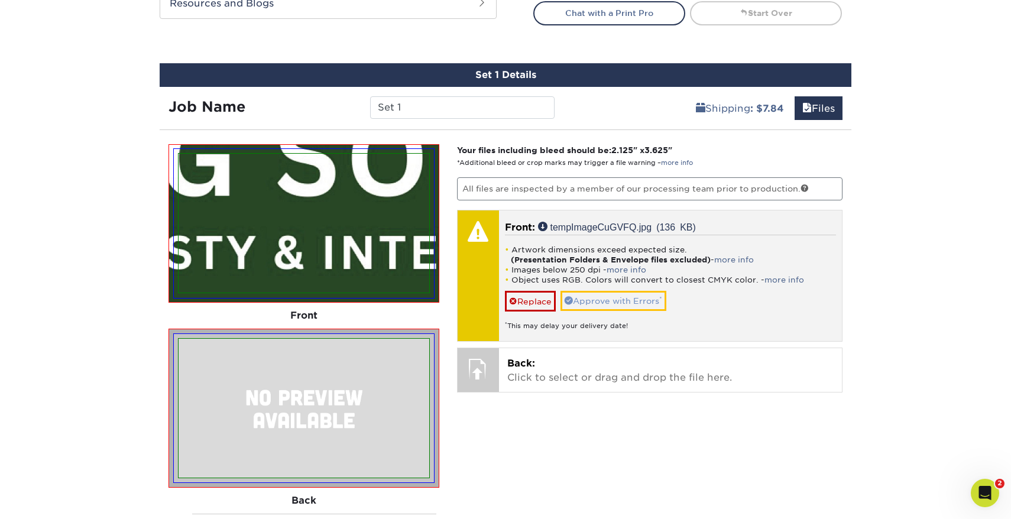
click at [596, 299] on link "Approve with Errors *" at bounding box center [613, 301] width 106 height 20
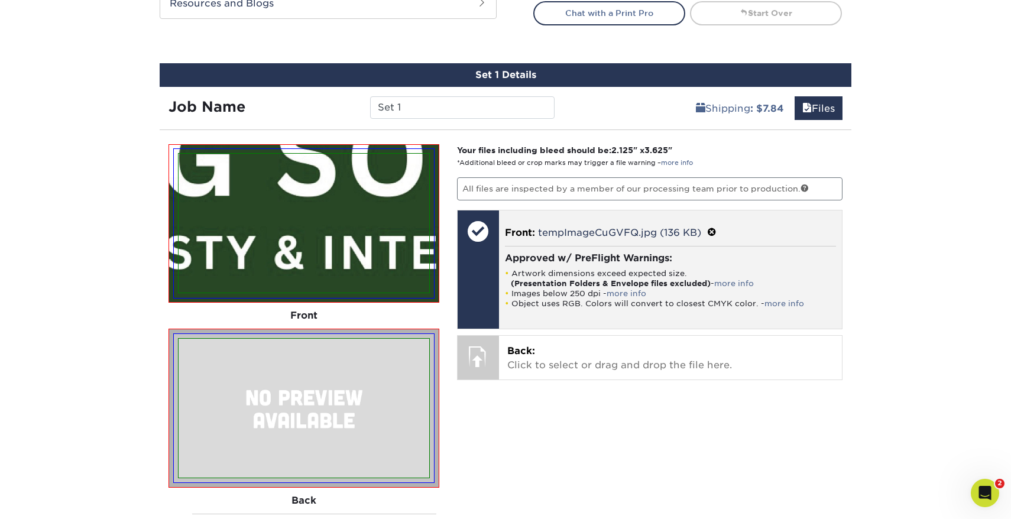
click at [715, 228] on span at bounding box center [711, 232] width 9 height 11
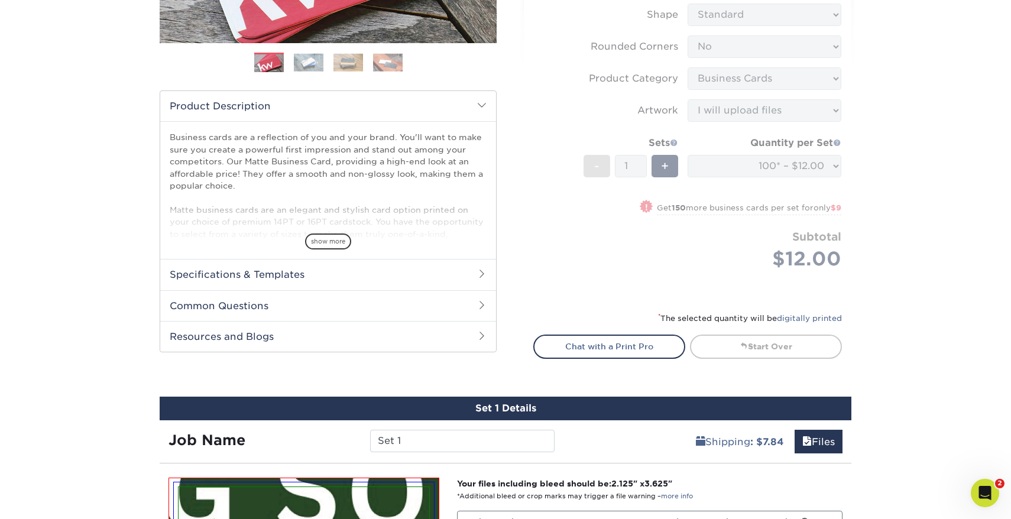
scroll to position [246, 0]
